Goal: Information Seeking & Learning: Learn about a topic

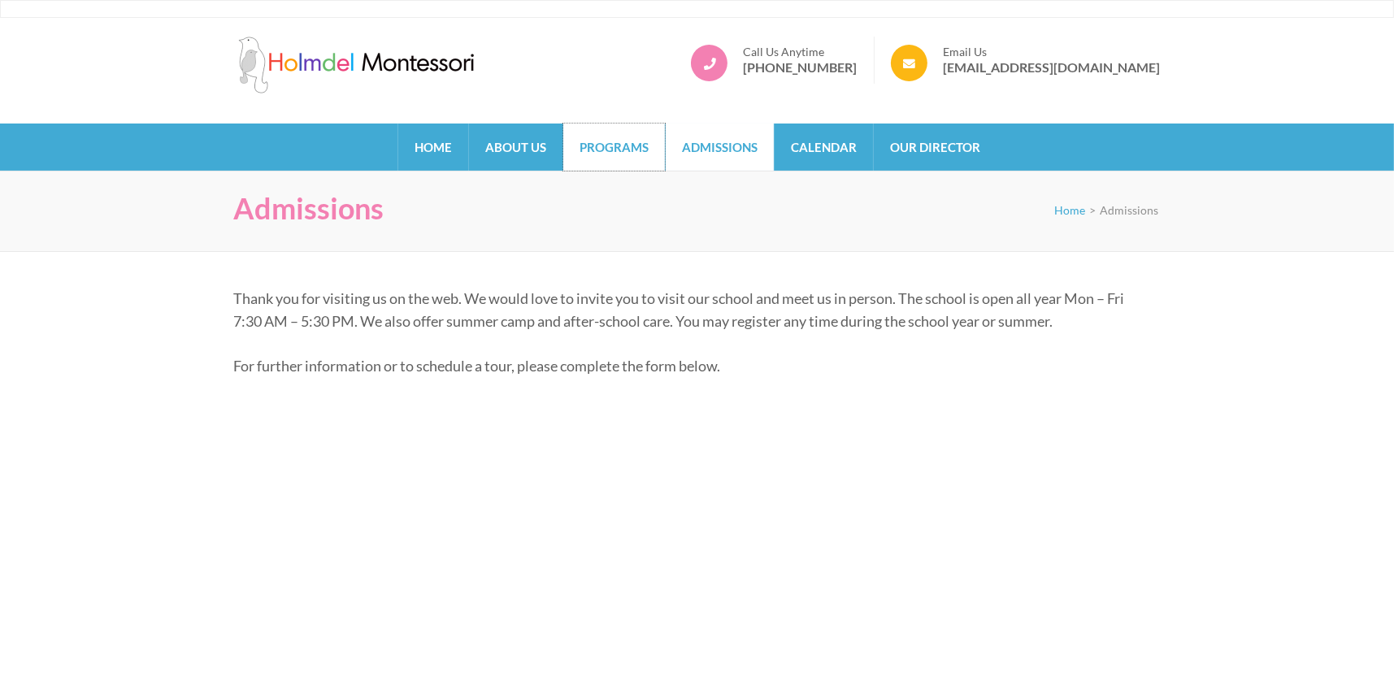
click at [571, 162] on link "Programs" at bounding box center [614, 147] width 102 height 47
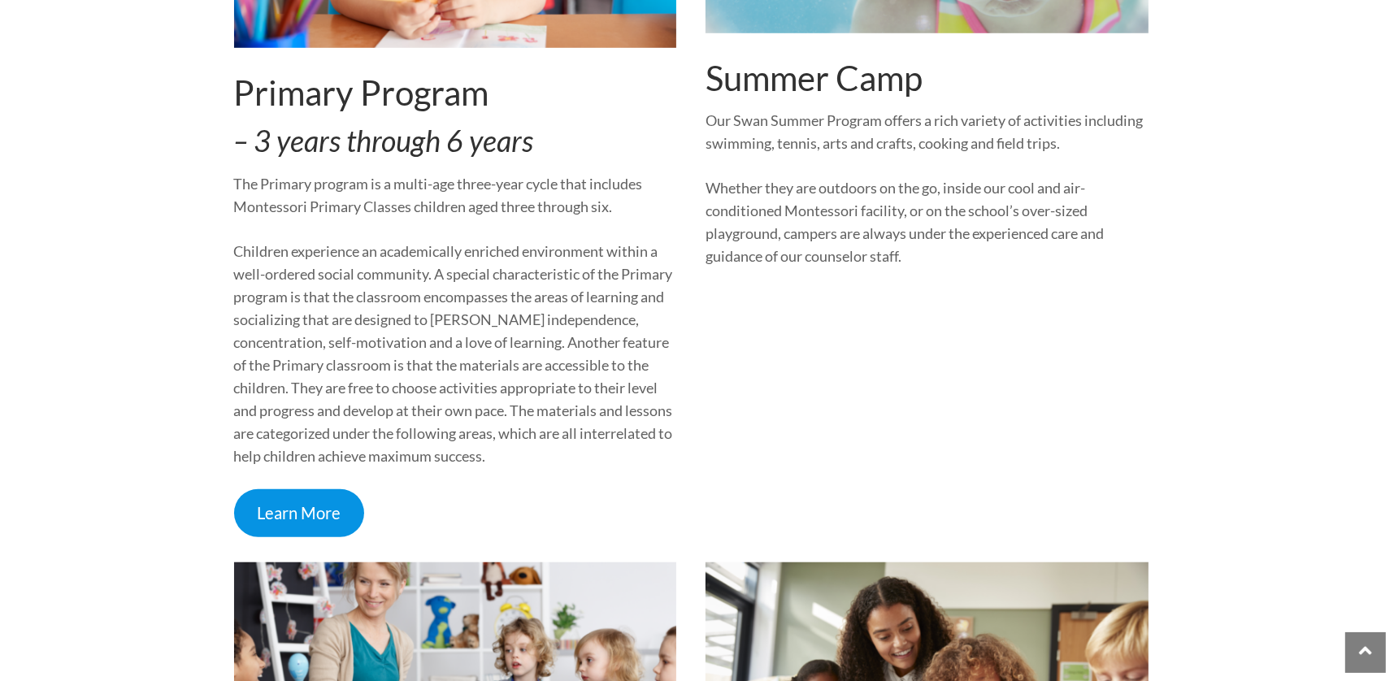
scroll to position [1544, 0]
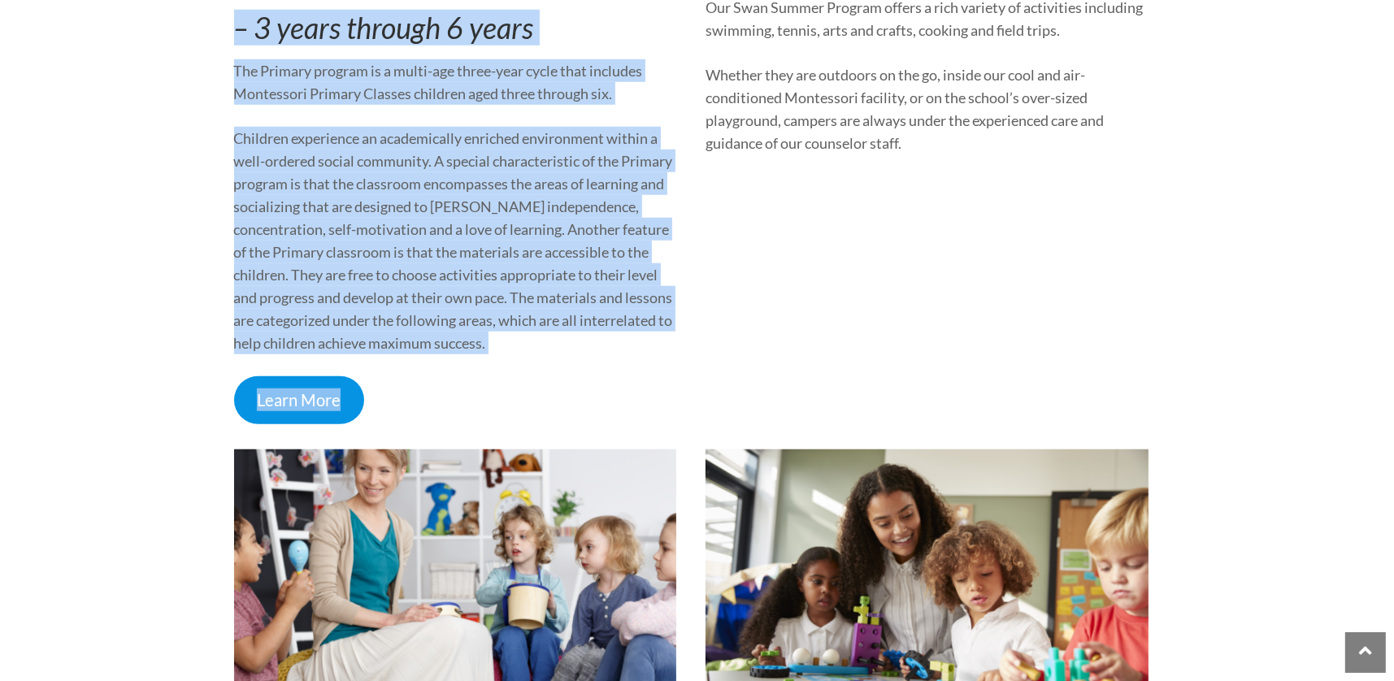
drag, startPoint x: 599, startPoint y: 371, endPoint x: 87, endPoint y: 33, distance: 613.6
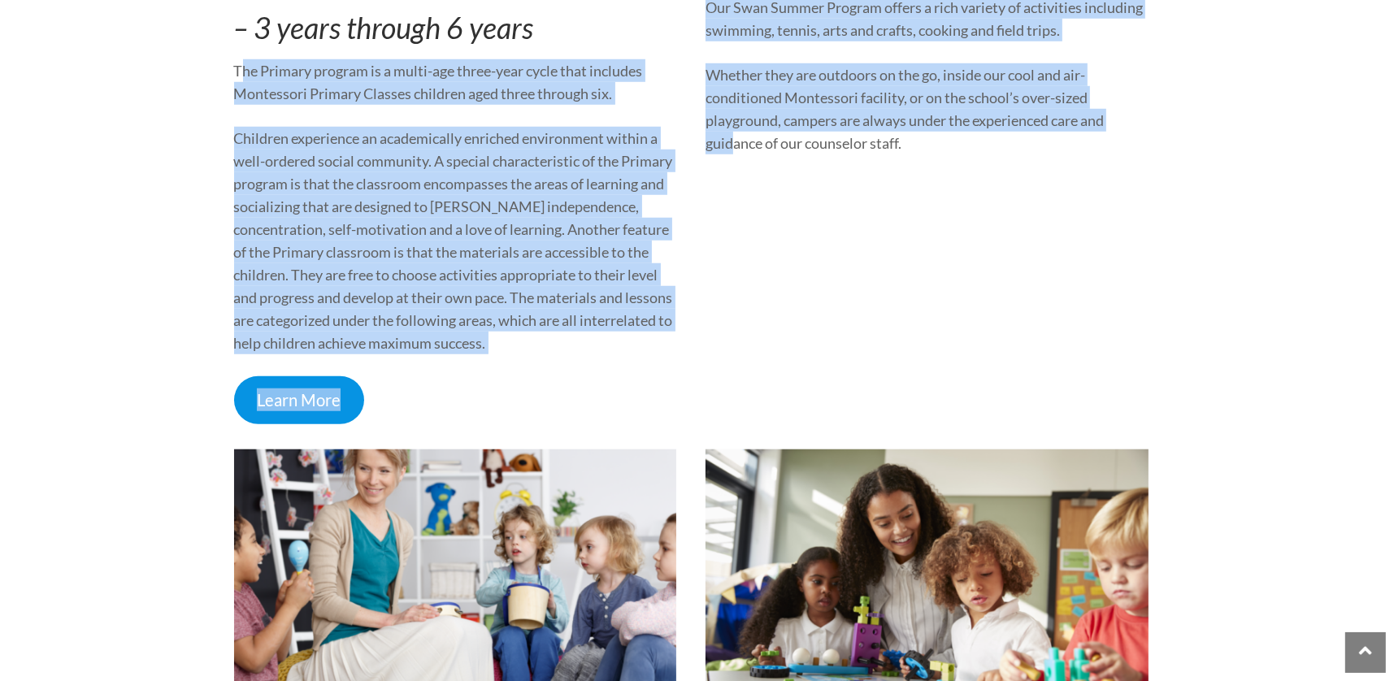
drag, startPoint x: 150, startPoint y: 74, endPoint x: 728, endPoint y: 405, distance: 666.6
click at [728, 405] on div "Summer Camp Our Swan Summer Program offers a rich variety of activities includi…" at bounding box center [927, 32] width 443 height 784
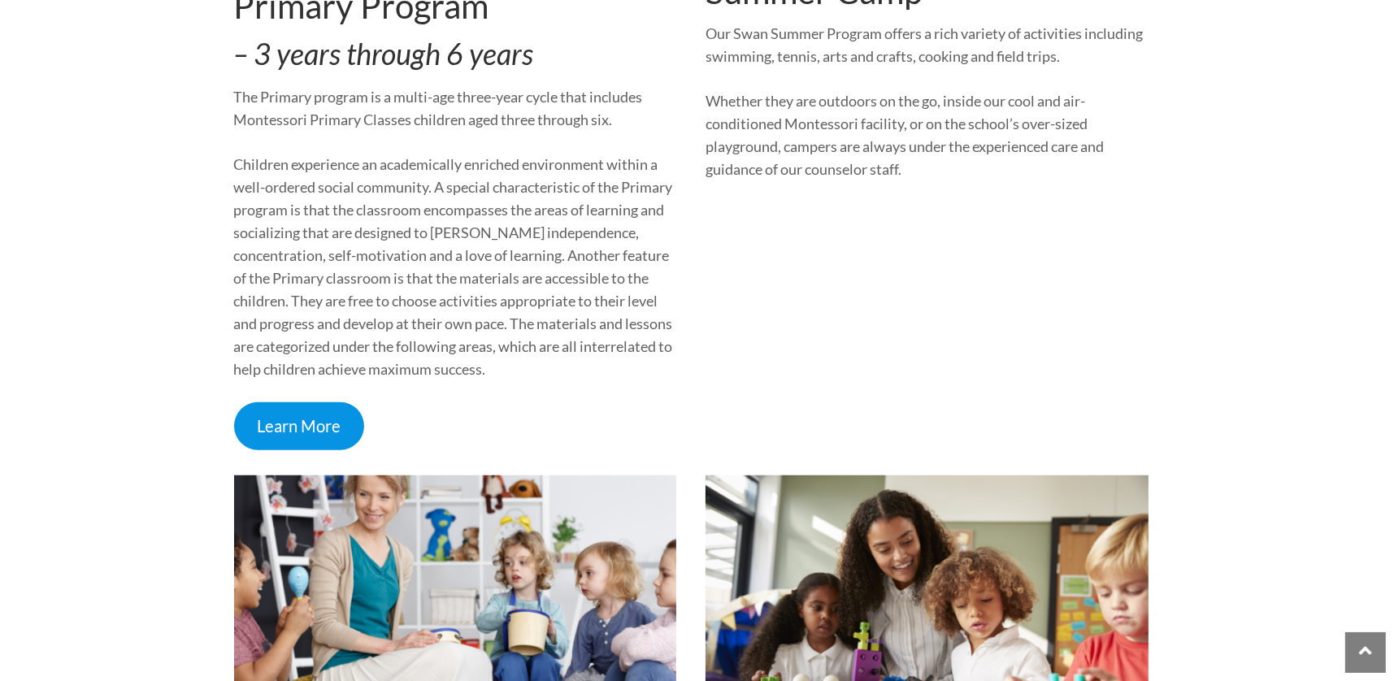
scroll to position [1788, 0]
